Goal: Task Accomplishment & Management: Manage account settings

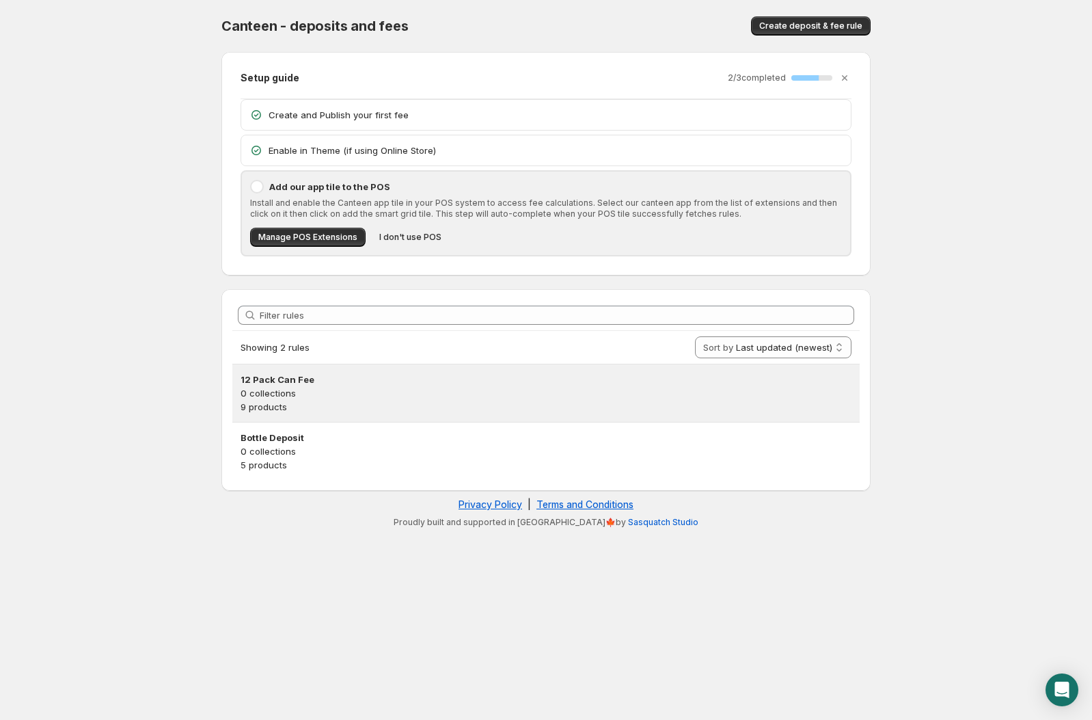
click at [346, 405] on p "9 products" at bounding box center [546, 407] width 611 height 14
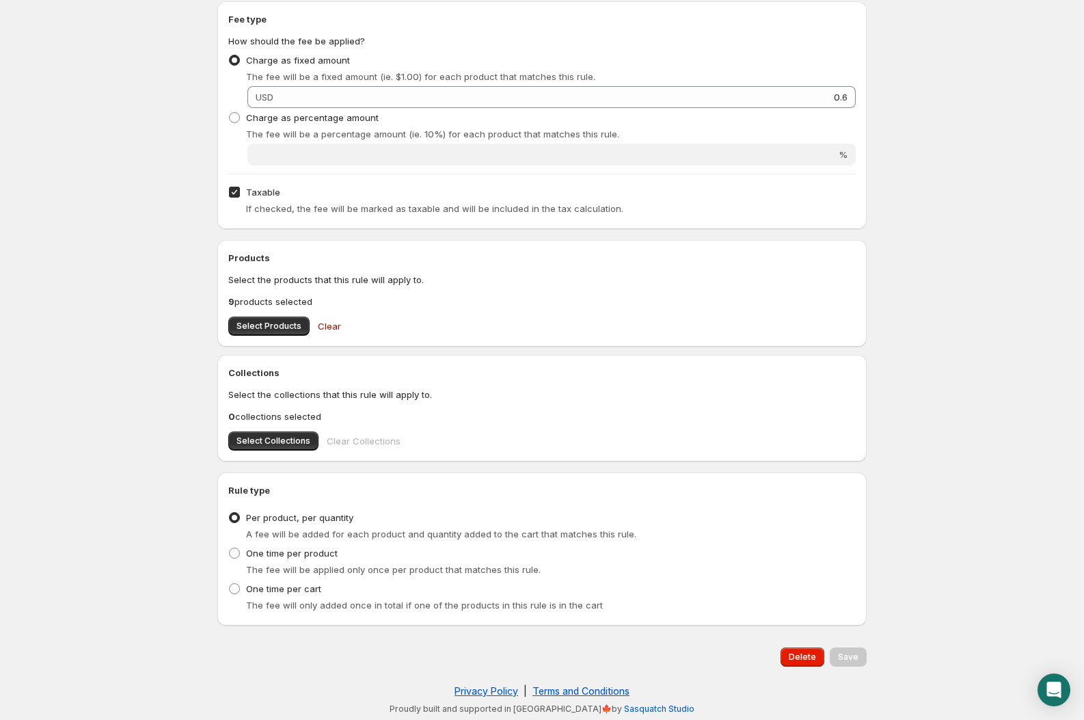
scroll to position [232, 0]
click at [286, 326] on span "Select Products" at bounding box center [268, 325] width 65 height 11
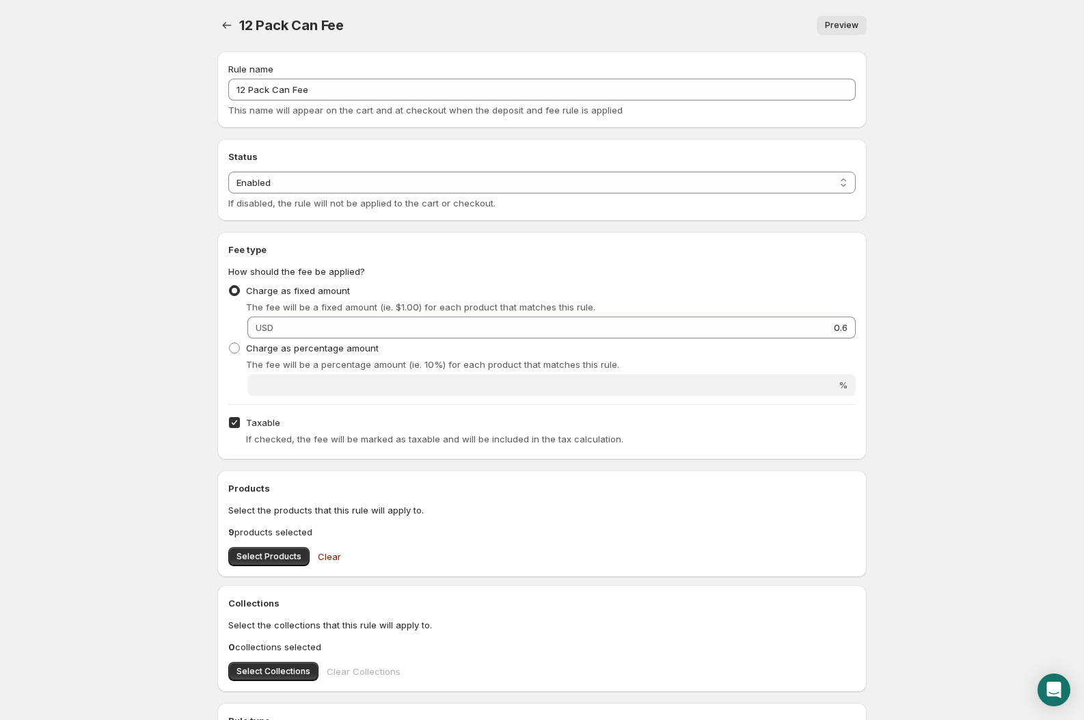
scroll to position [0, 0]
click at [229, 28] on icon "Settings" at bounding box center [227, 26] width 14 height 14
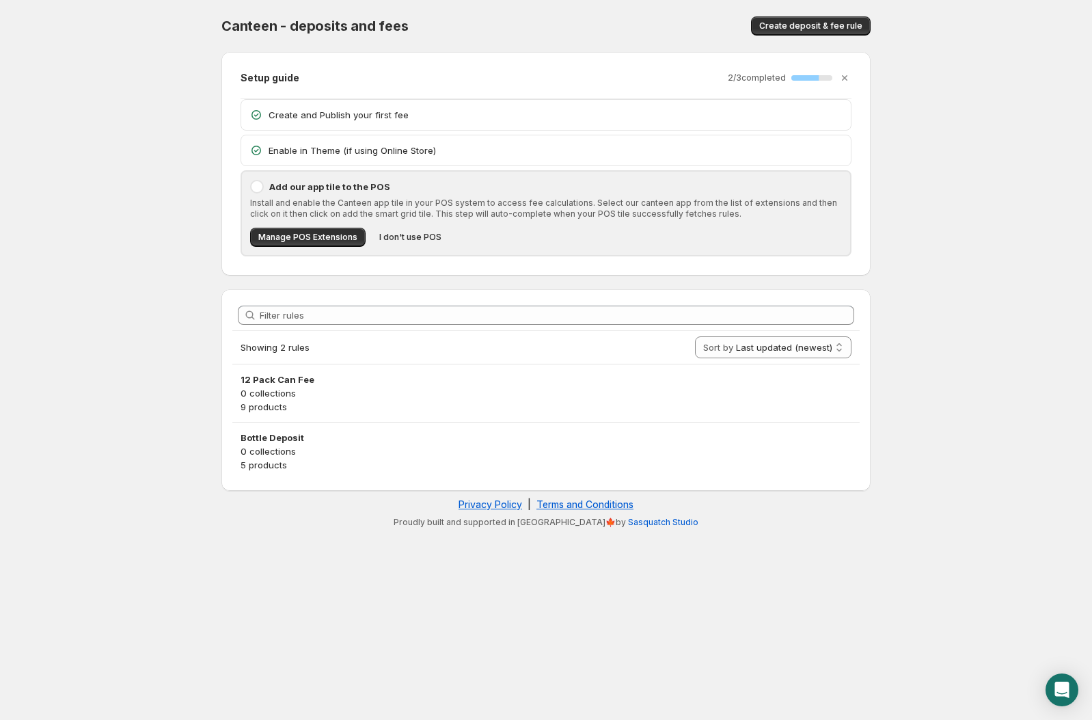
click at [360, 433] on h3 "Bottle Deposit" at bounding box center [546, 438] width 611 height 14
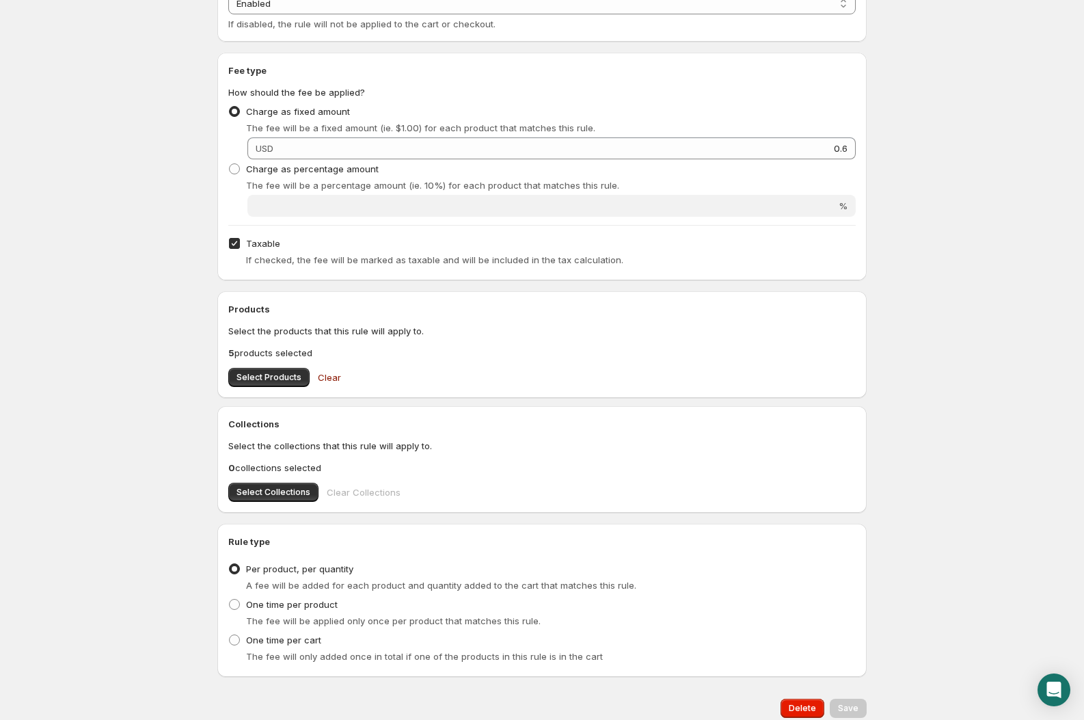
scroll to position [228, 0]
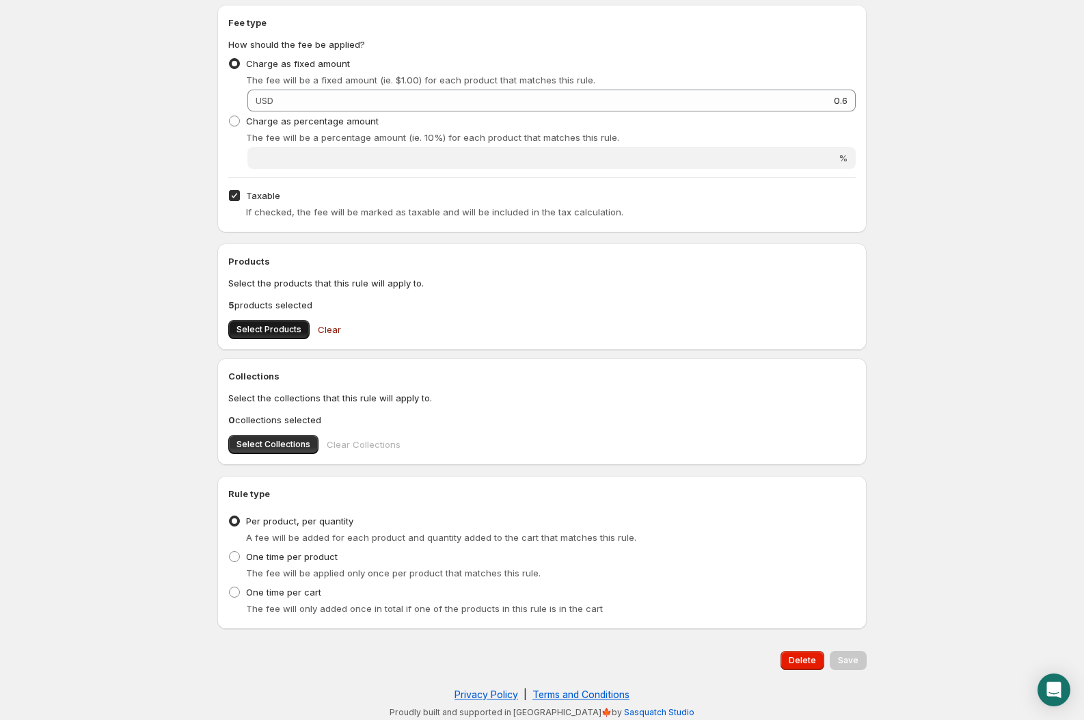
click at [275, 330] on span "Select Products" at bounding box center [268, 329] width 65 height 11
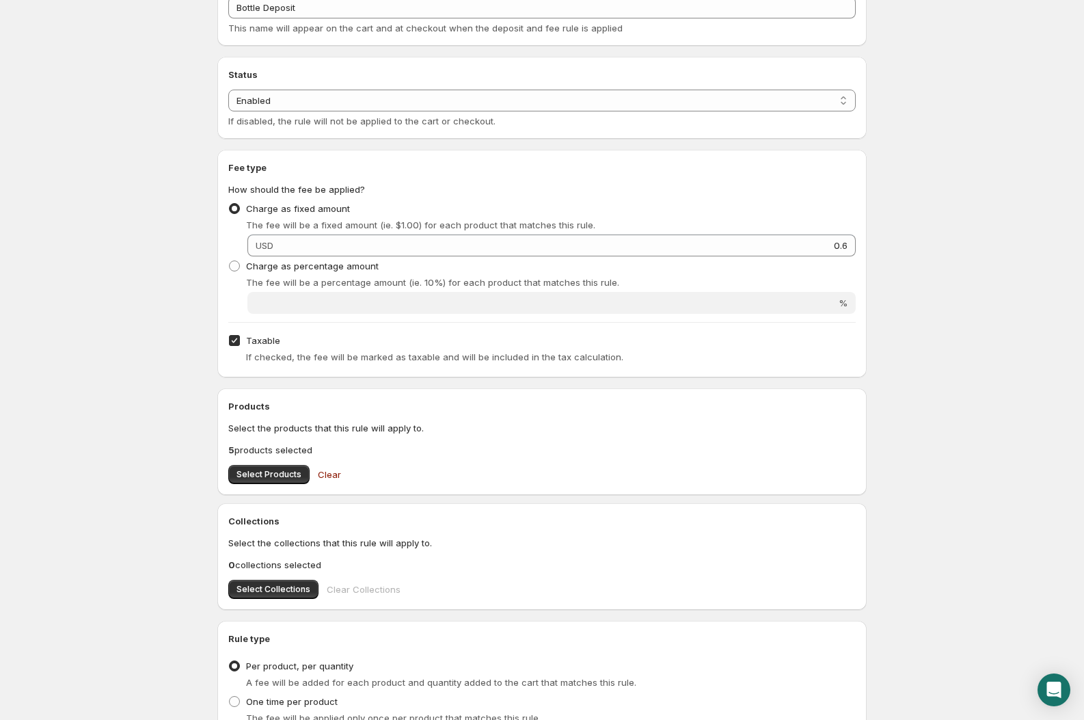
scroll to position [3, 0]
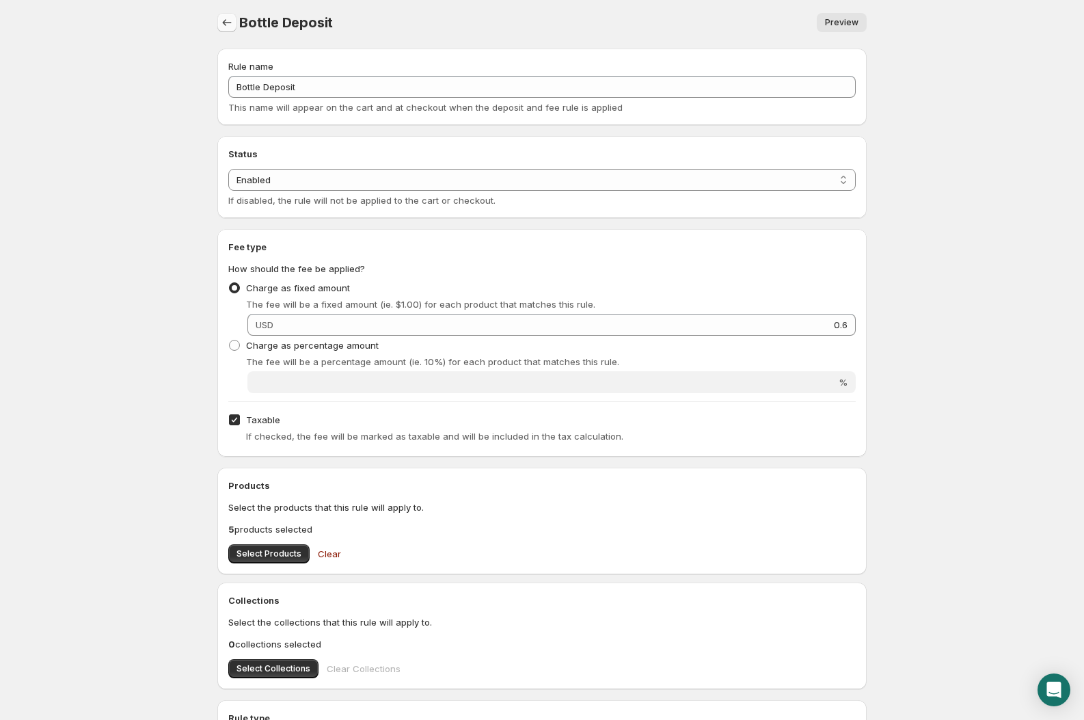
click at [227, 13] on button "Settings" at bounding box center [226, 22] width 19 height 19
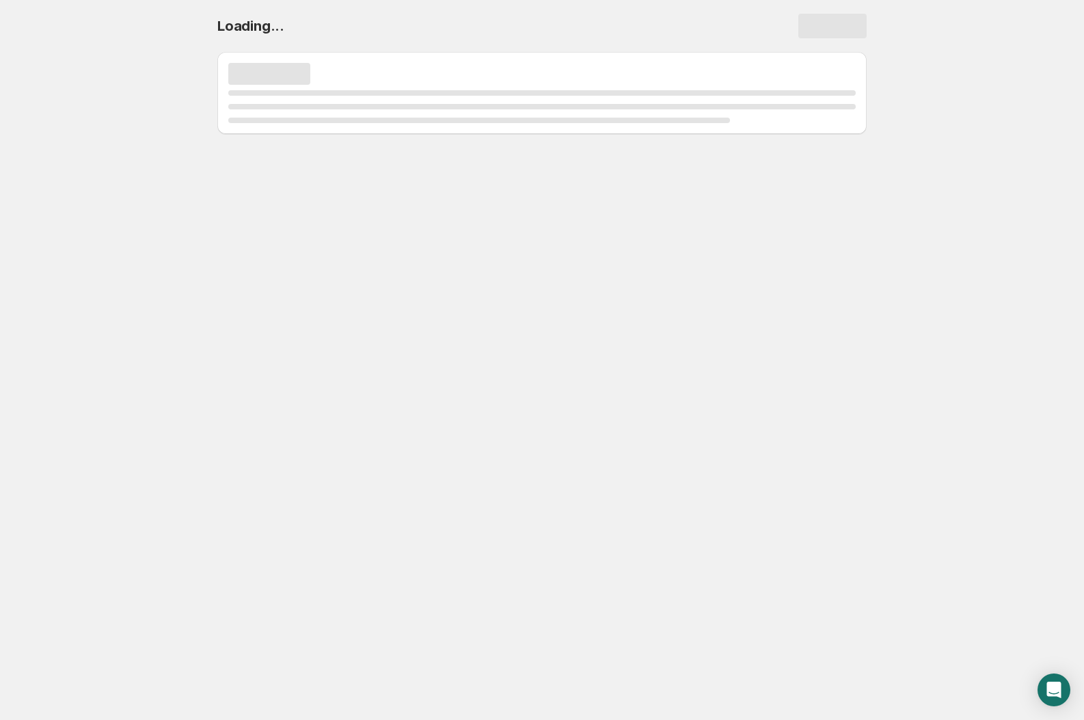
scroll to position [0, 0]
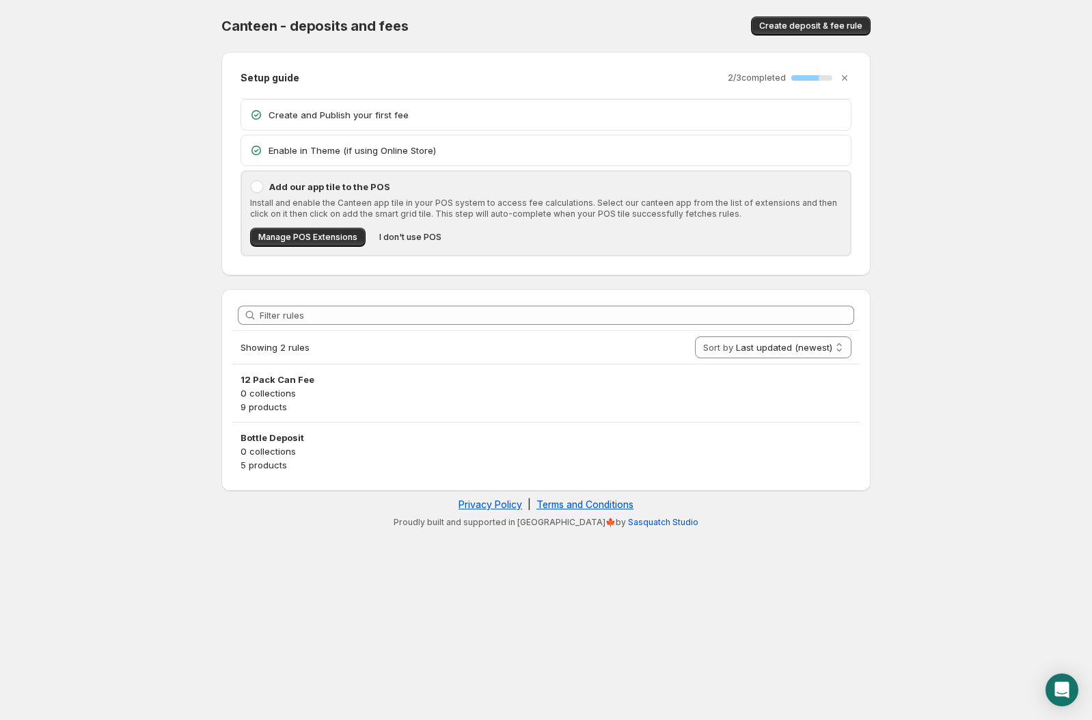
click at [906, 597] on body "Home Help Canteen - deposits and fees. This page is ready Canteen - deposits an…" at bounding box center [546, 360] width 1092 height 720
drag, startPoint x: 124, startPoint y: 332, endPoint x: 137, endPoint y: 349, distance: 21.1
click at [124, 333] on body "Home Help Canteen - deposits and fees. This page is ready Canteen - deposits an…" at bounding box center [546, 360] width 1092 height 720
click at [428, 701] on body "Home Help Canteen - deposits and fees. This page is ready Canteen - deposits an…" at bounding box center [546, 360] width 1092 height 720
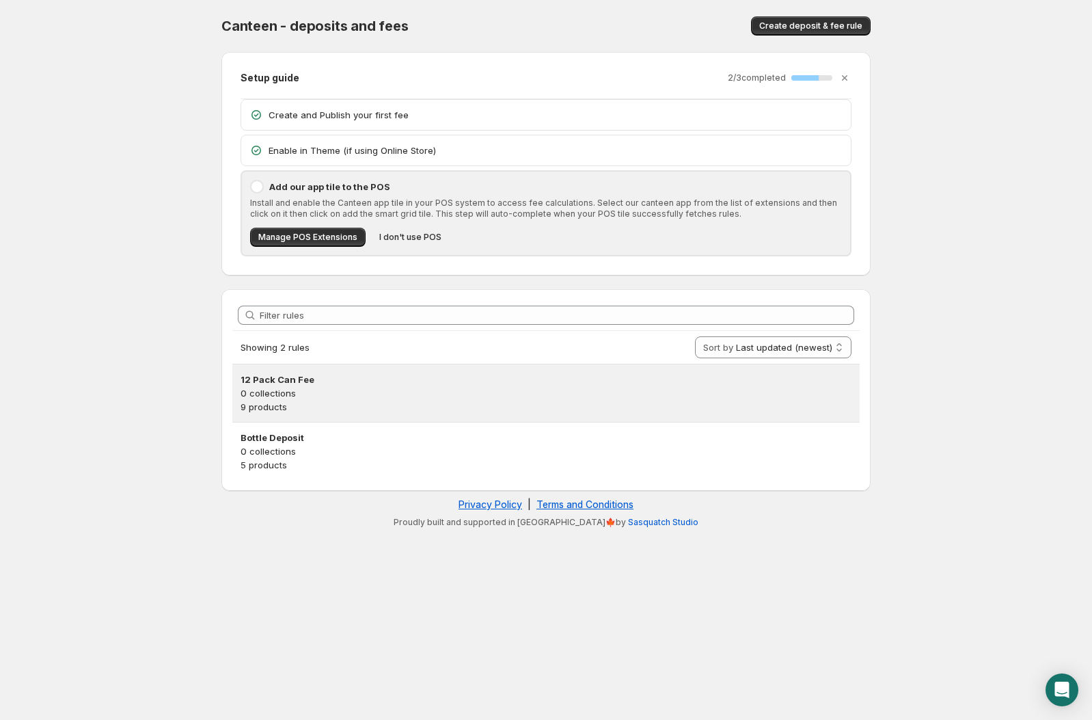
click at [426, 394] on p "0 collections" at bounding box center [546, 393] width 611 height 14
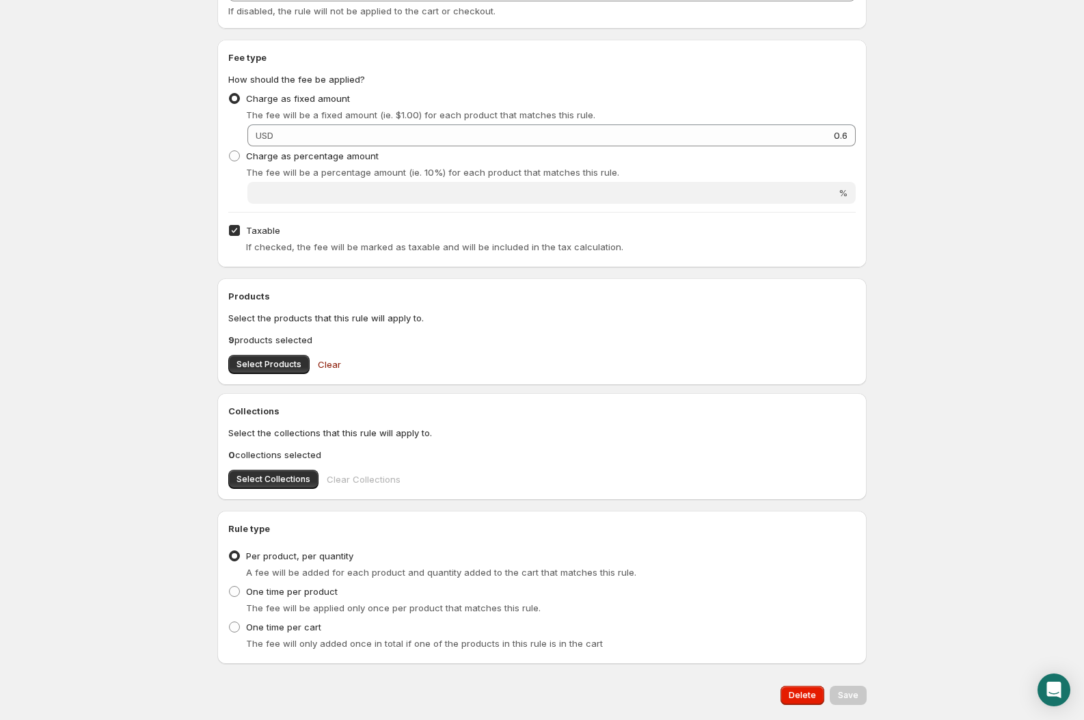
scroll to position [228, 0]
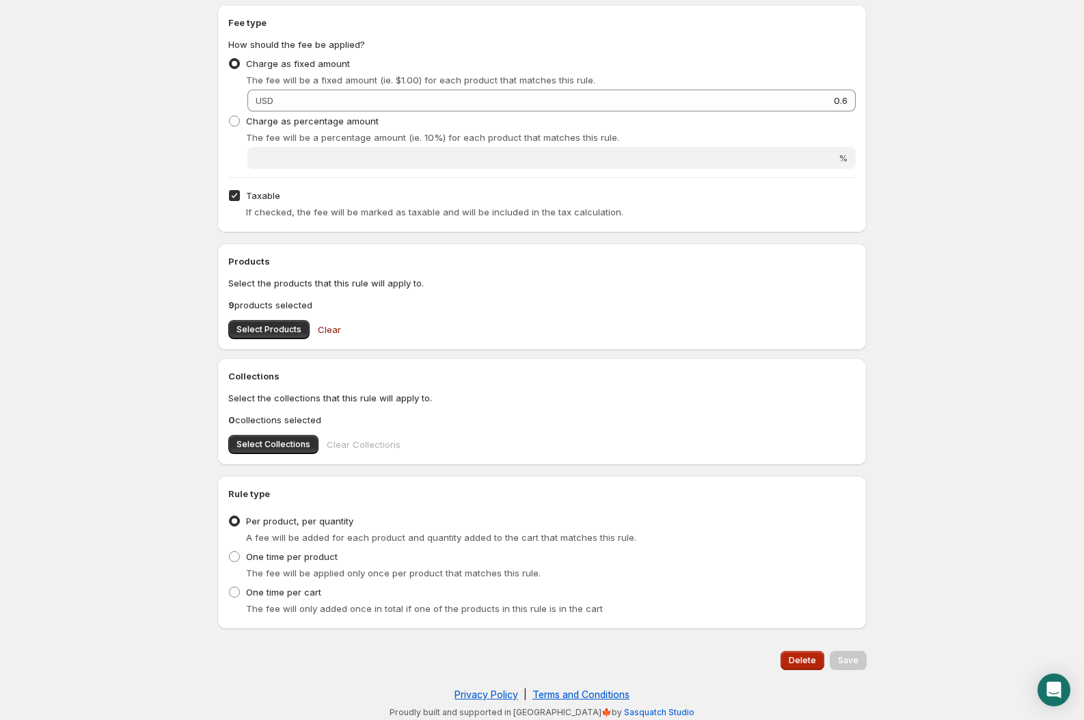
click at [812, 660] on span "Delete" at bounding box center [802, 660] width 27 height 11
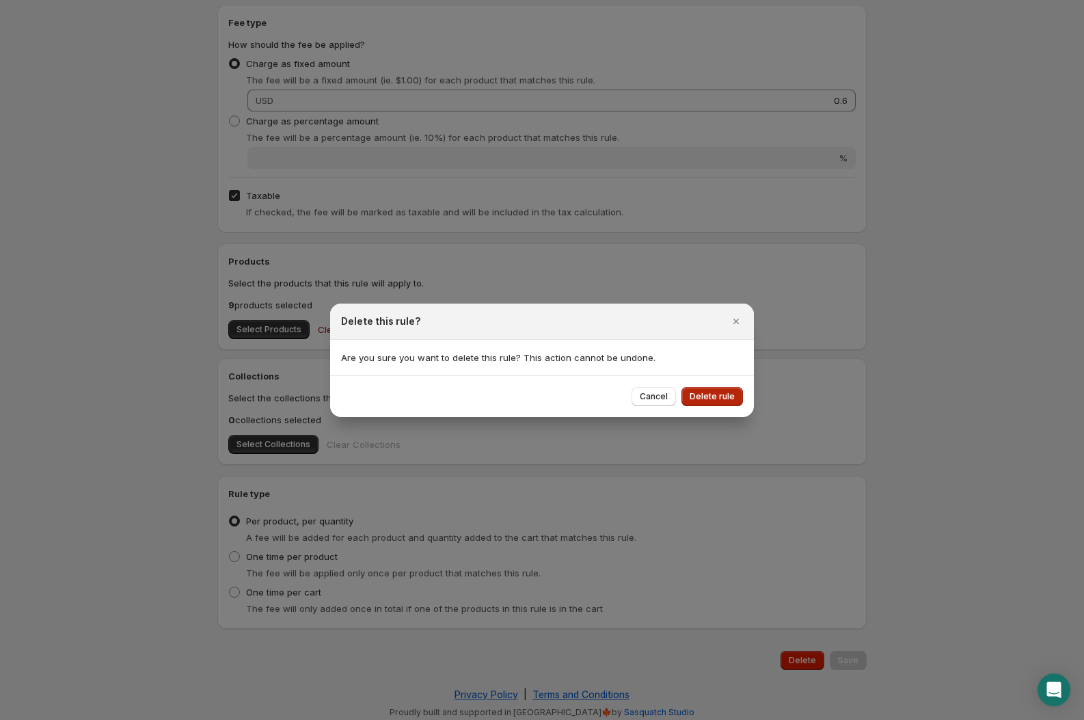
click at [728, 396] on span "Delete rule" at bounding box center [712, 396] width 45 height 11
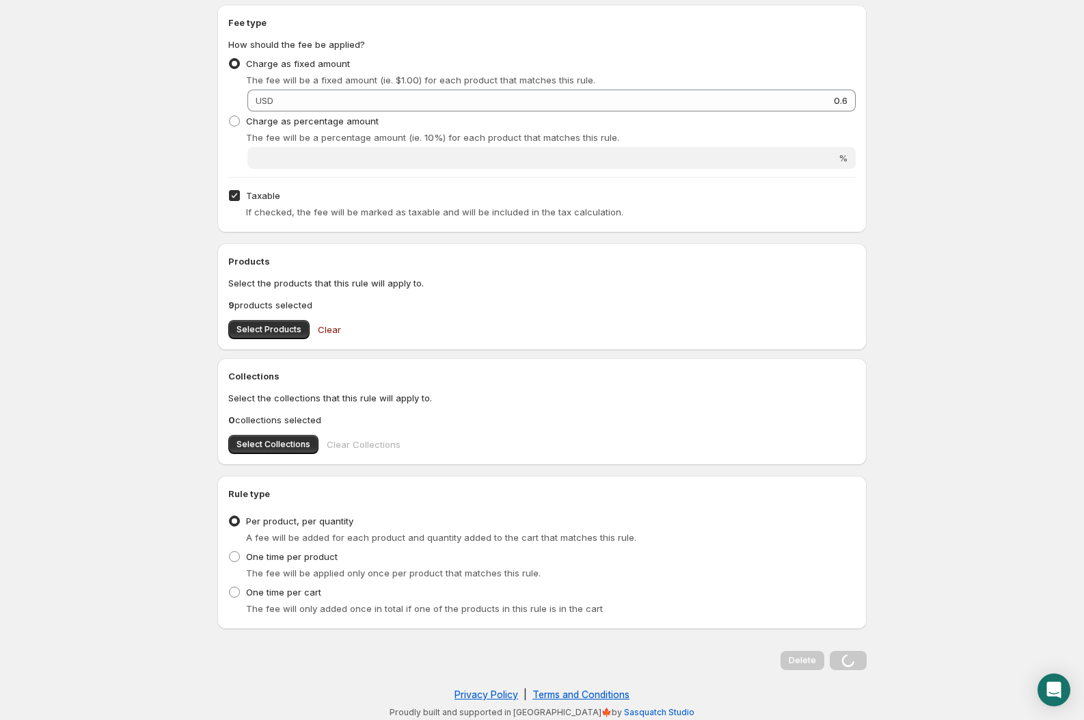
scroll to position [0, 0]
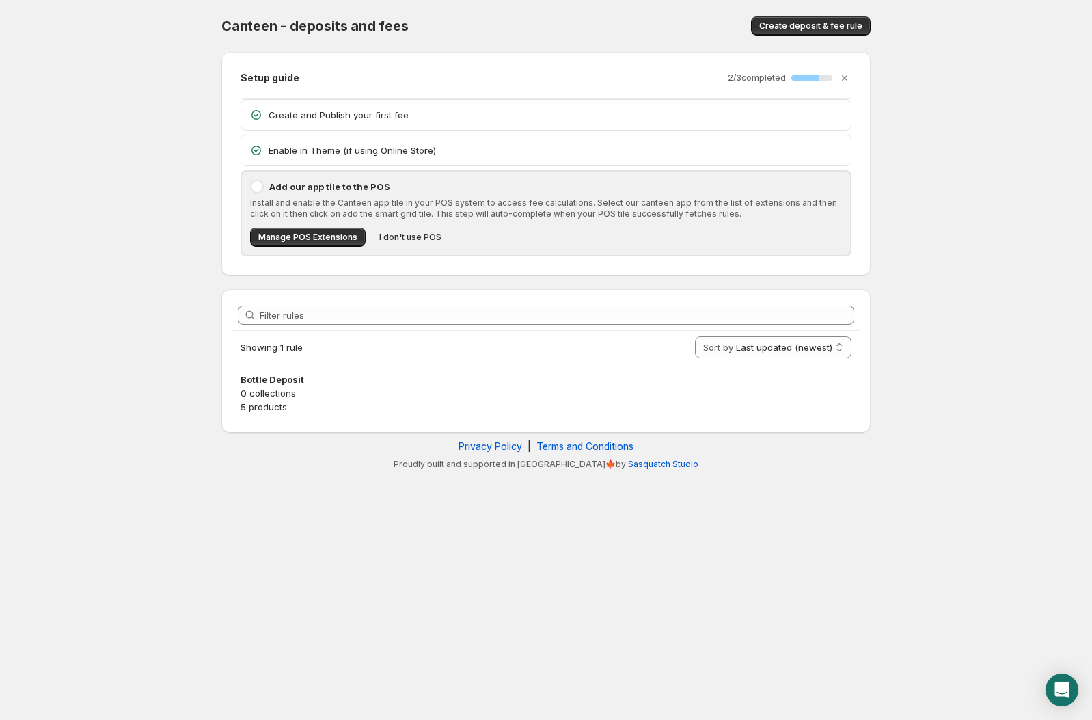
click at [947, 449] on body "Home Help Canteen - deposits and fees. This page is ready Canteen - deposits an…" at bounding box center [546, 360] width 1092 height 720
click at [949, 293] on body "Home Help Canteen - deposits and fees. This page is ready Canteen - deposits an…" at bounding box center [546, 360] width 1092 height 720
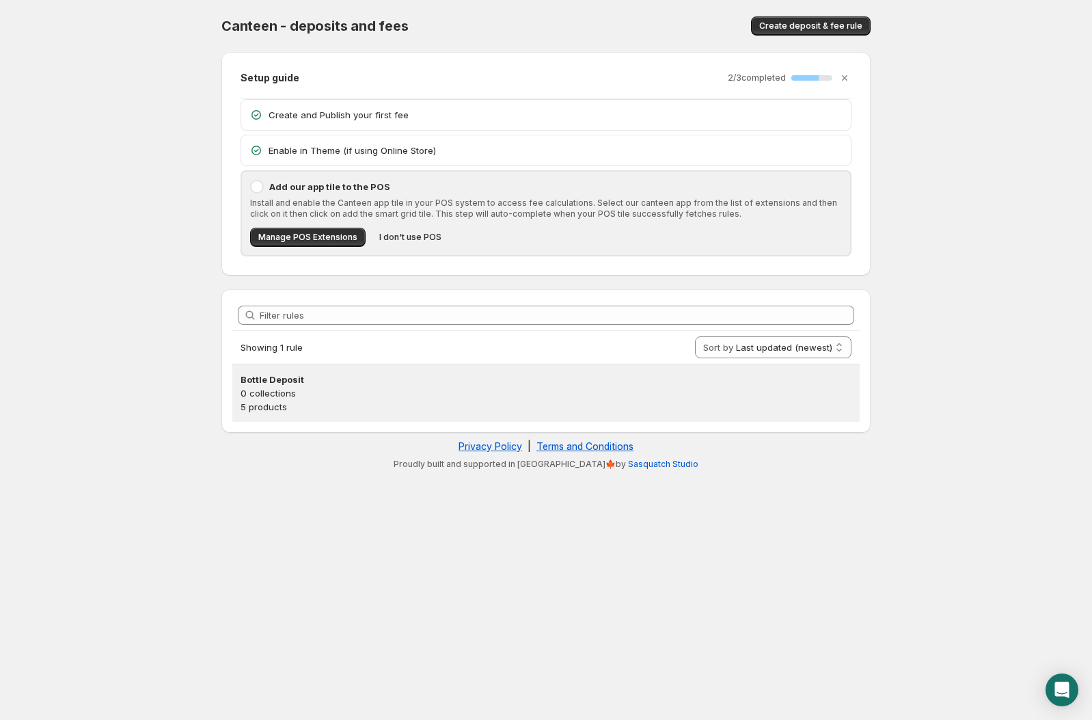
click at [368, 403] on p "5 products" at bounding box center [546, 407] width 611 height 14
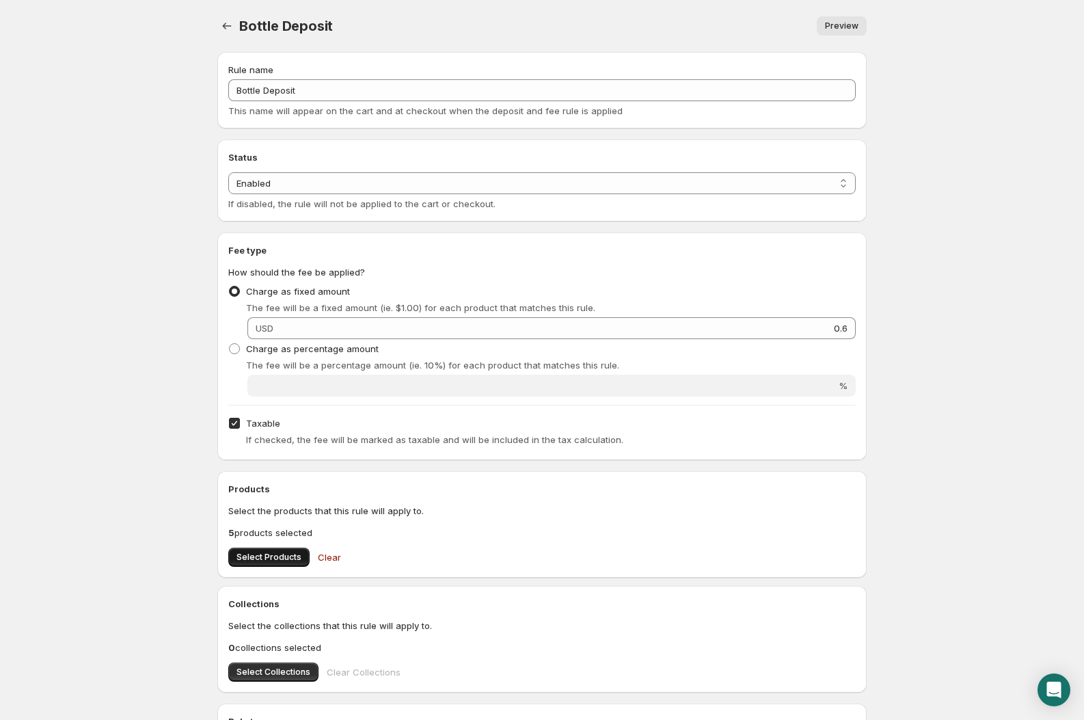
click at [277, 556] on span "Select Products" at bounding box center [268, 556] width 65 height 11
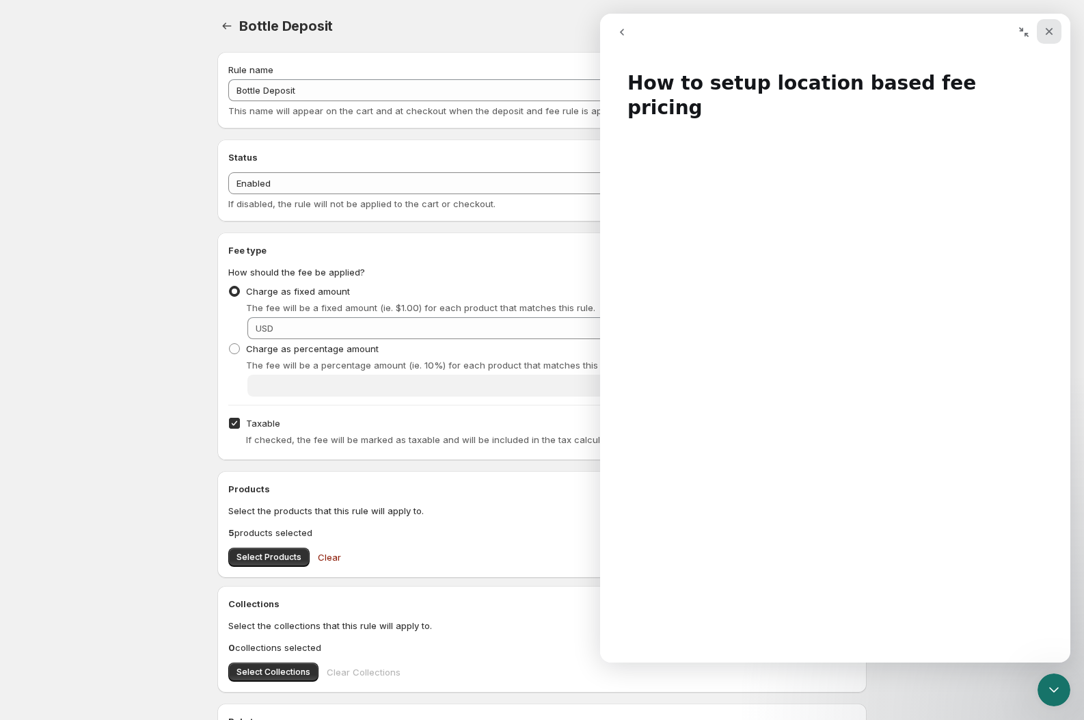
click at [1044, 31] on icon "Close" at bounding box center [1049, 31] width 11 height 11
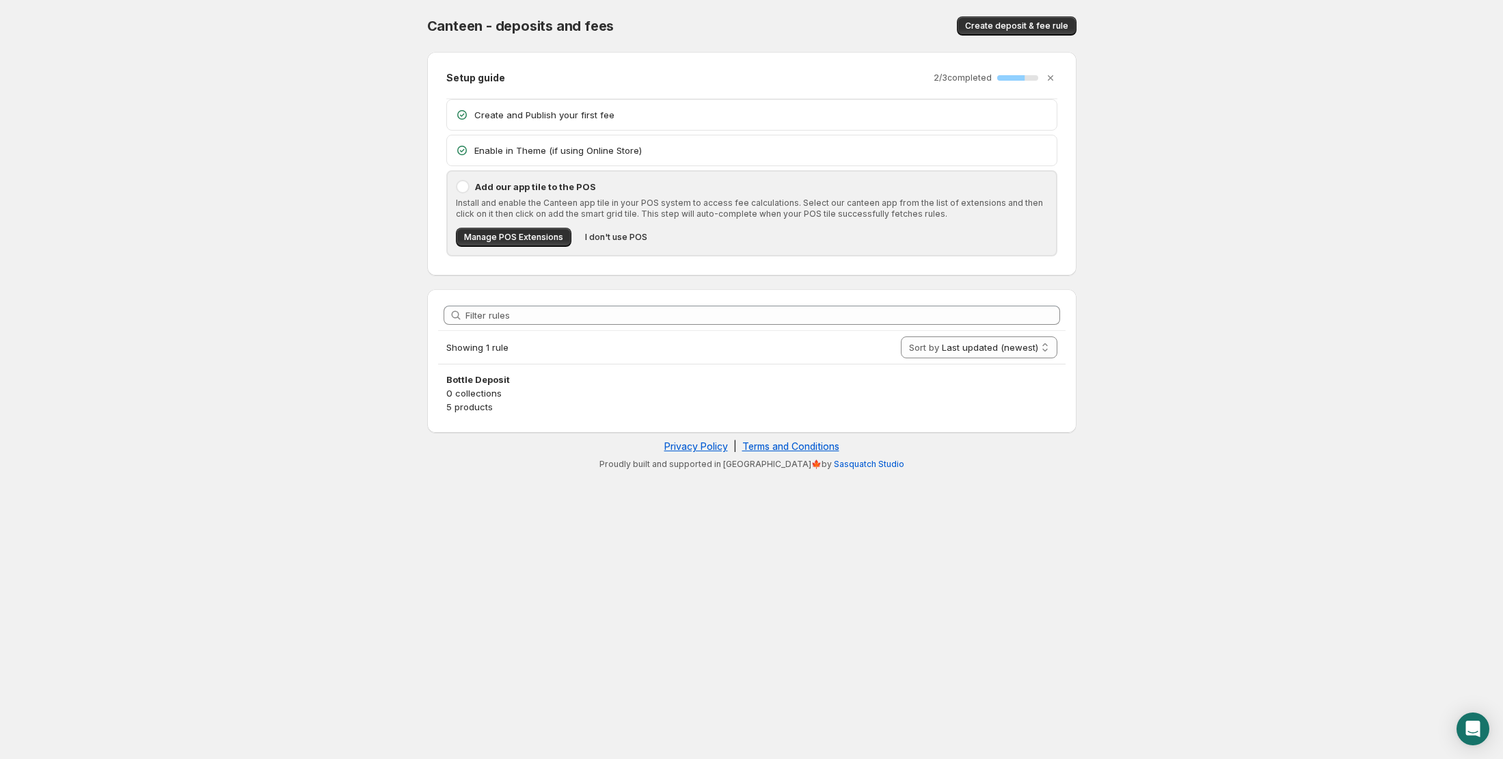
click at [205, 309] on body "Home Help Canteen - deposits and fees. This page is ready Canteen - deposits an…" at bounding box center [751, 379] width 1503 height 759
click at [1436, 627] on body "Home Help Canteen - deposits and fees. This page is ready Canteen - deposits an…" at bounding box center [751, 379] width 1503 height 759
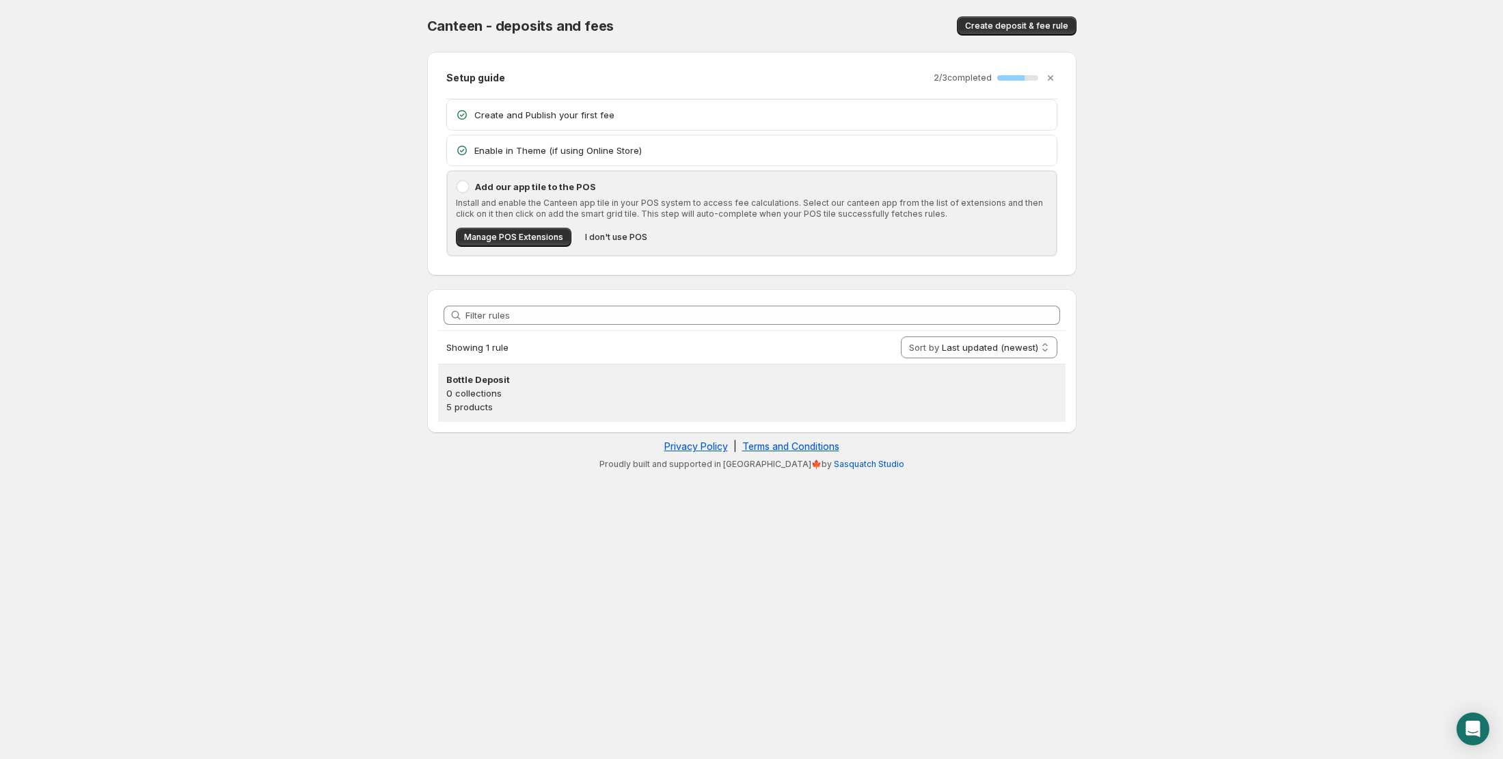
click at [870, 386] on p "0 collections" at bounding box center [751, 393] width 611 height 14
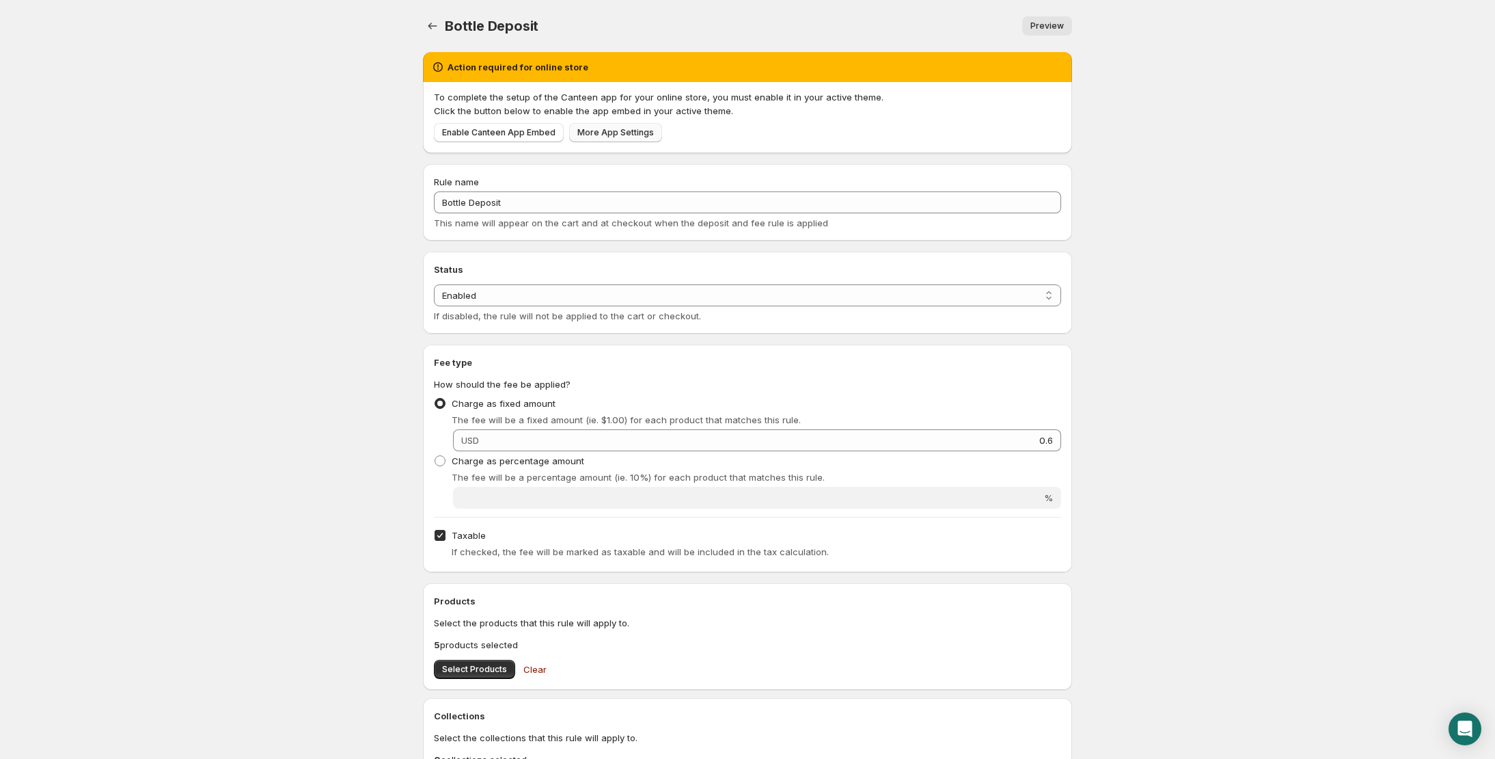
click at [631, 128] on span "More App Settings" at bounding box center [615, 132] width 77 height 11
click at [348, 327] on body "Home Help Bottle Deposit. This page is ready Bottle Deposit Preview More action…" at bounding box center [747, 379] width 1495 height 759
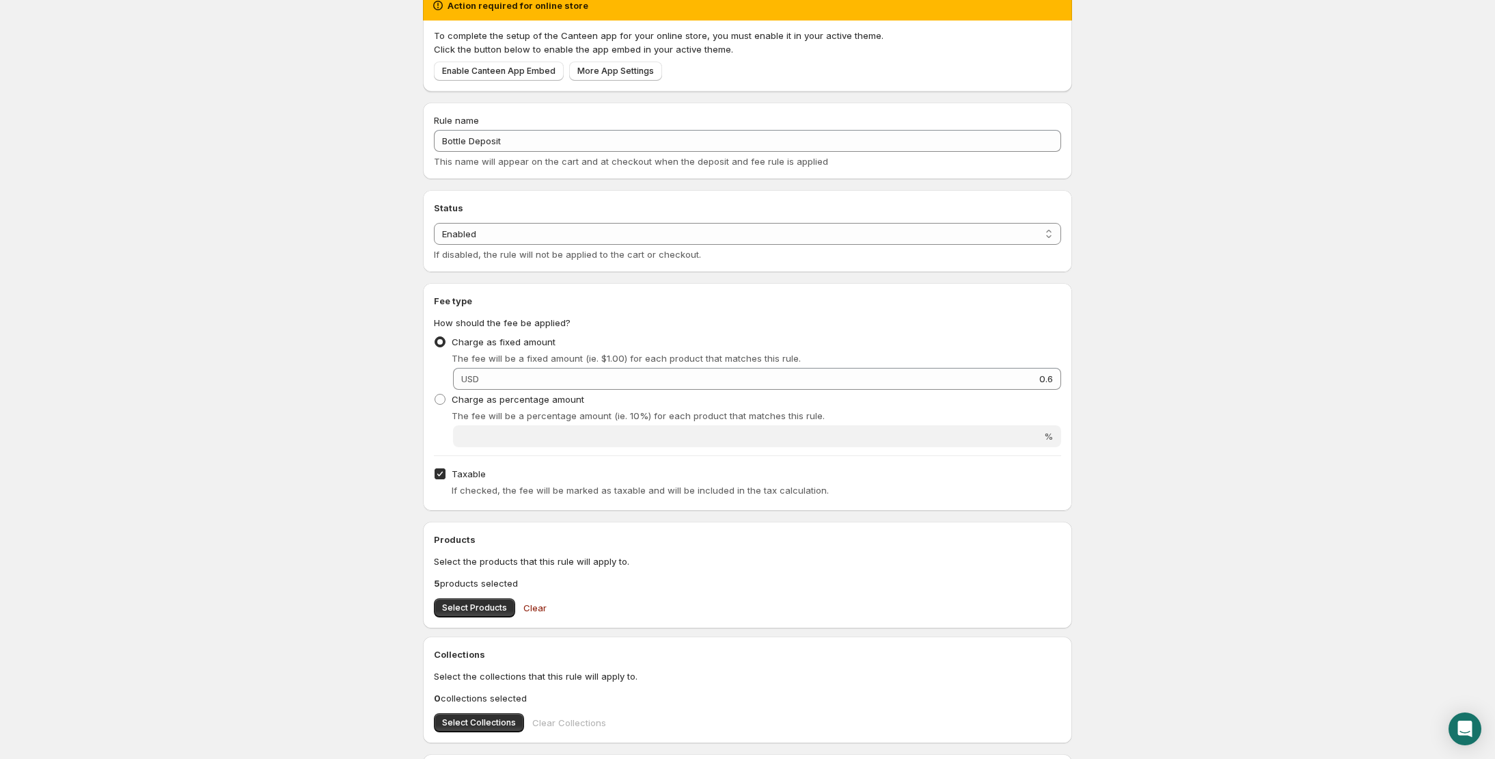
scroll to position [63, 0]
click at [996, 227] on select "Enabled Disabled" at bounding box center [747, 232] width 627 height 22
select select "deactive"
click at [434, 243] on select "Enabled Disabled" at bounding box center [747, 232] width 627 height 22
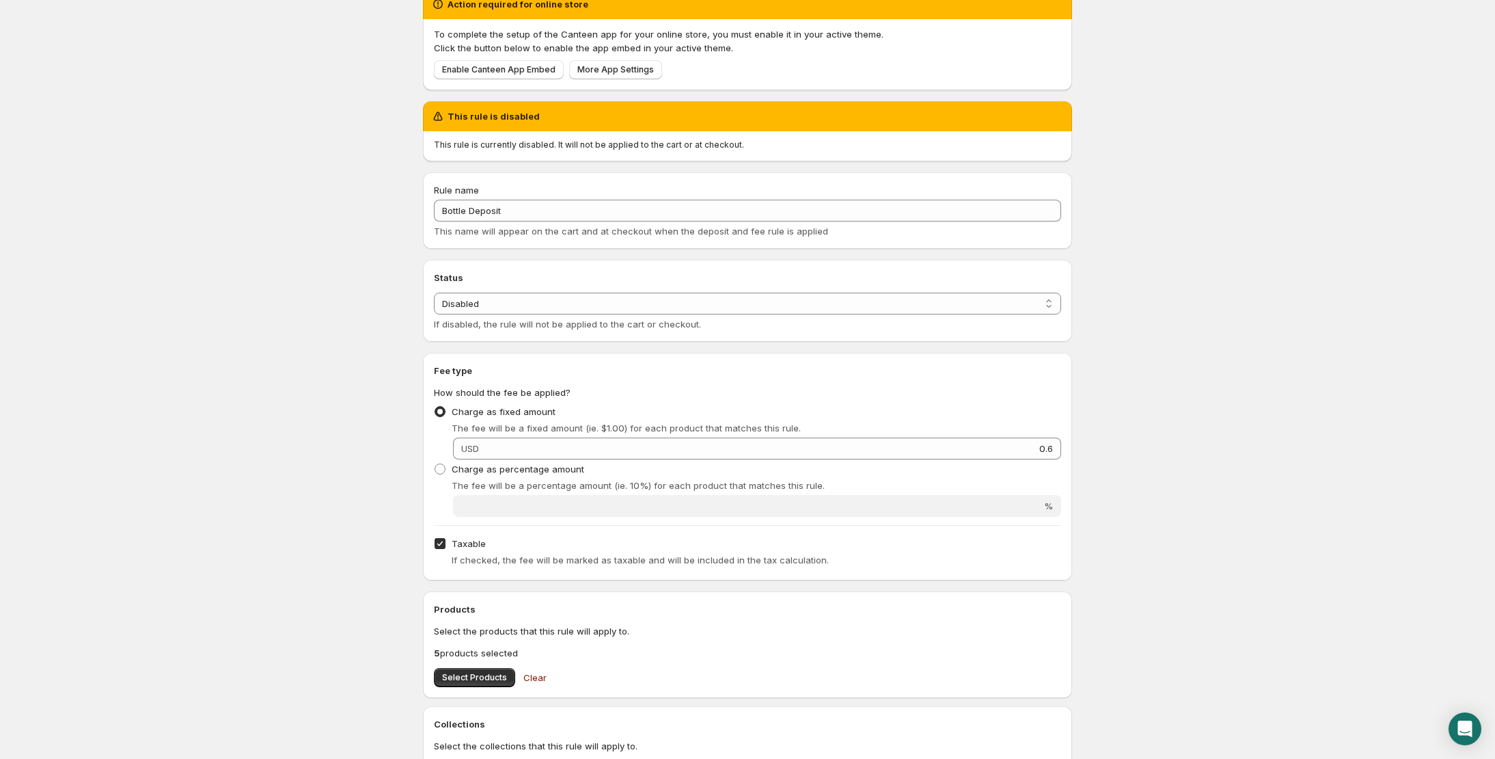
scroll to position [0, 0]
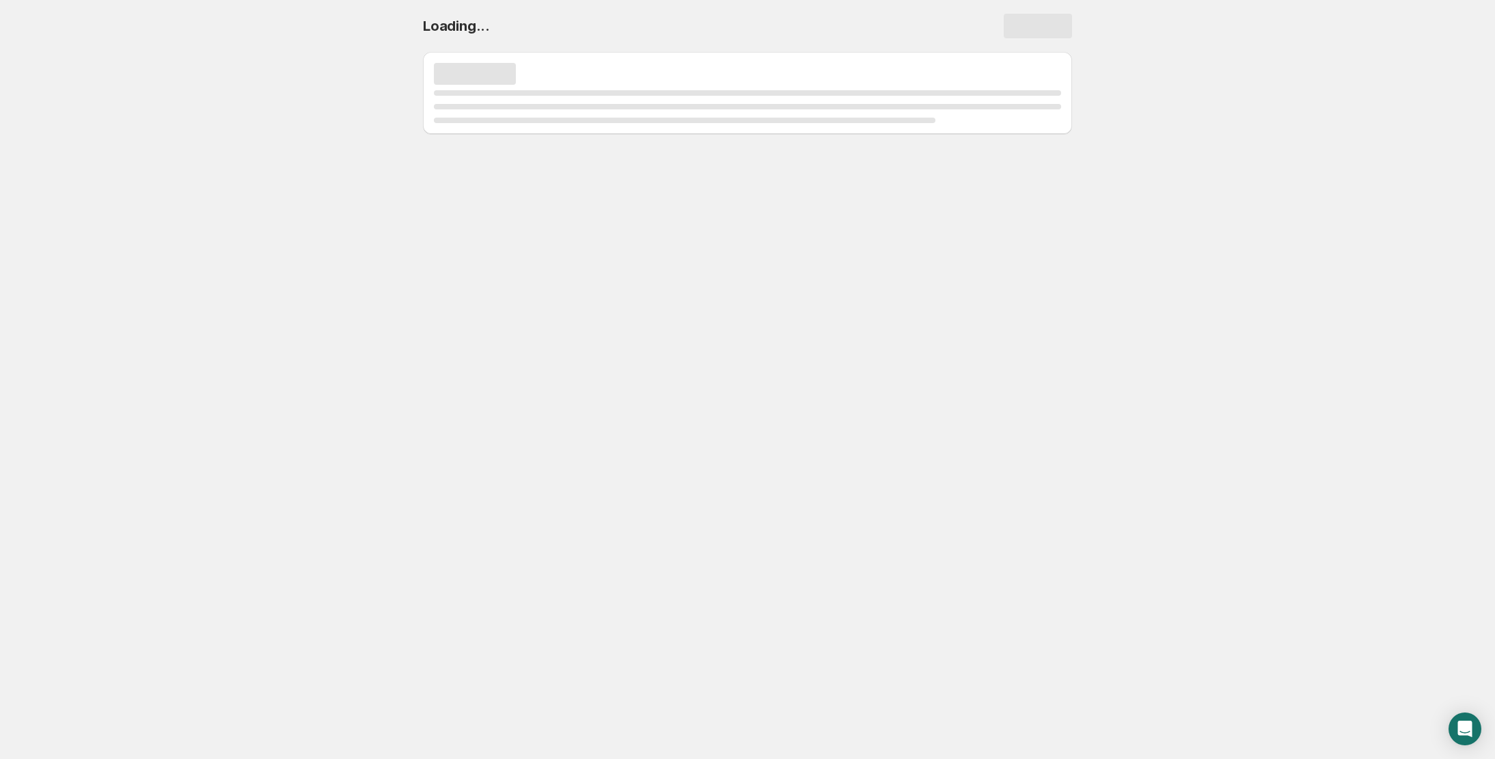
select select "deactive"
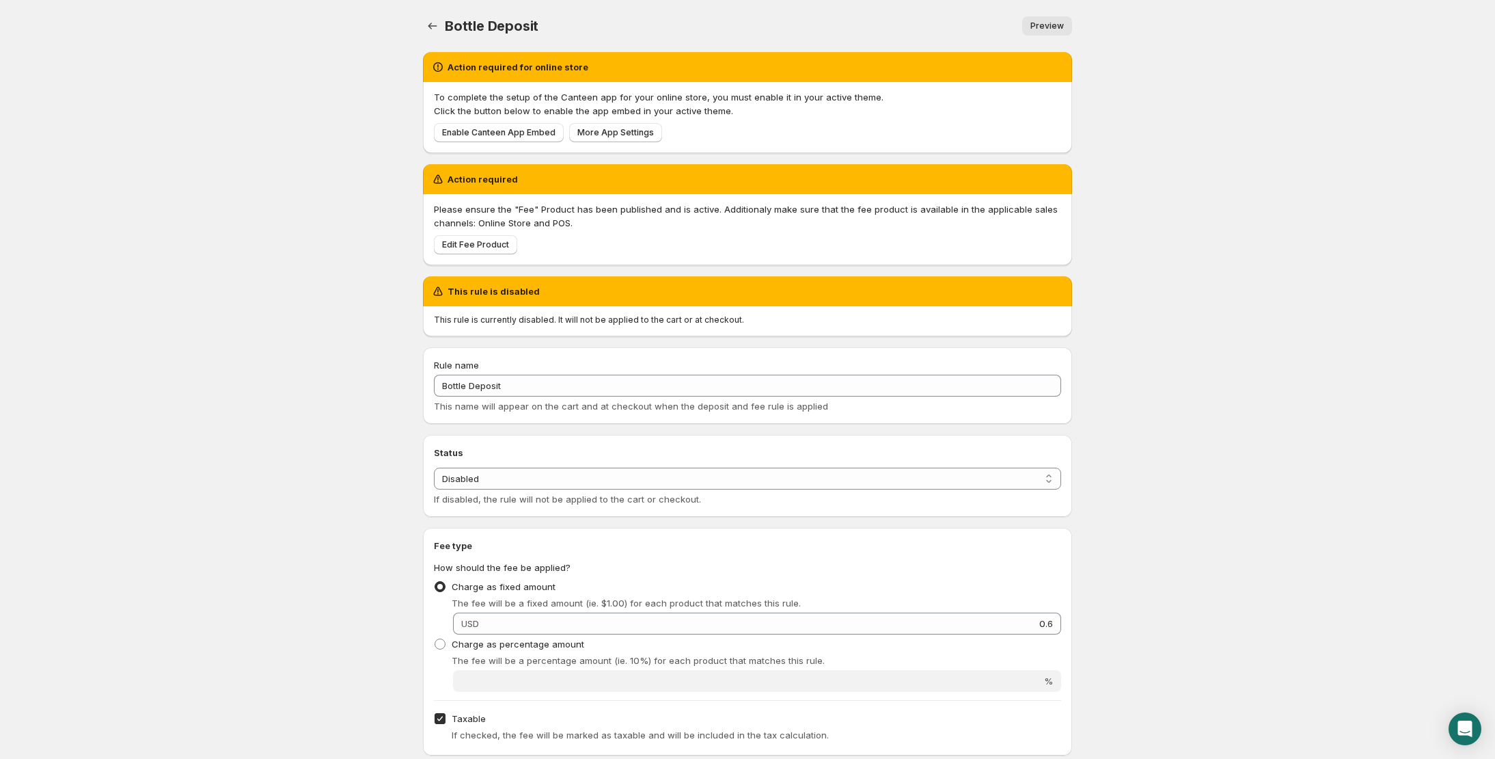
click at [1288, 206] on body "Home Help Bottle Deposit. This page is ready Bottle Deposit Preview More action…" at bounding box center [747, 379] width 1495 height 759
